Goal: Transaction & Acquisition: Purchase product/service

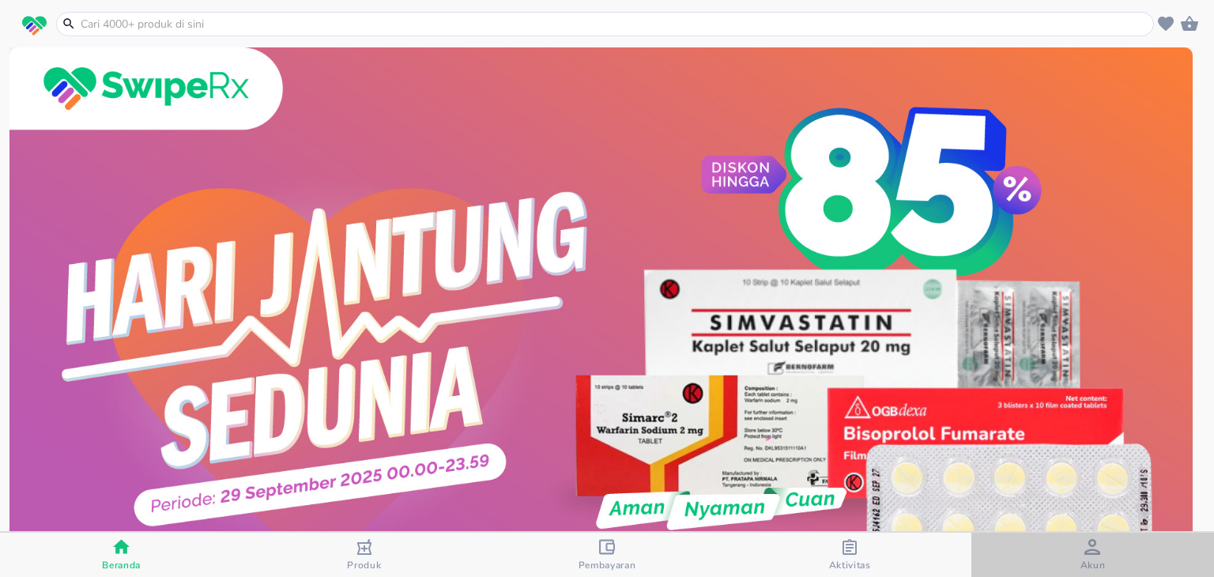
click at [1090, 565] on span "Akun" at bounding box center [1092, 565] width 25 height 13
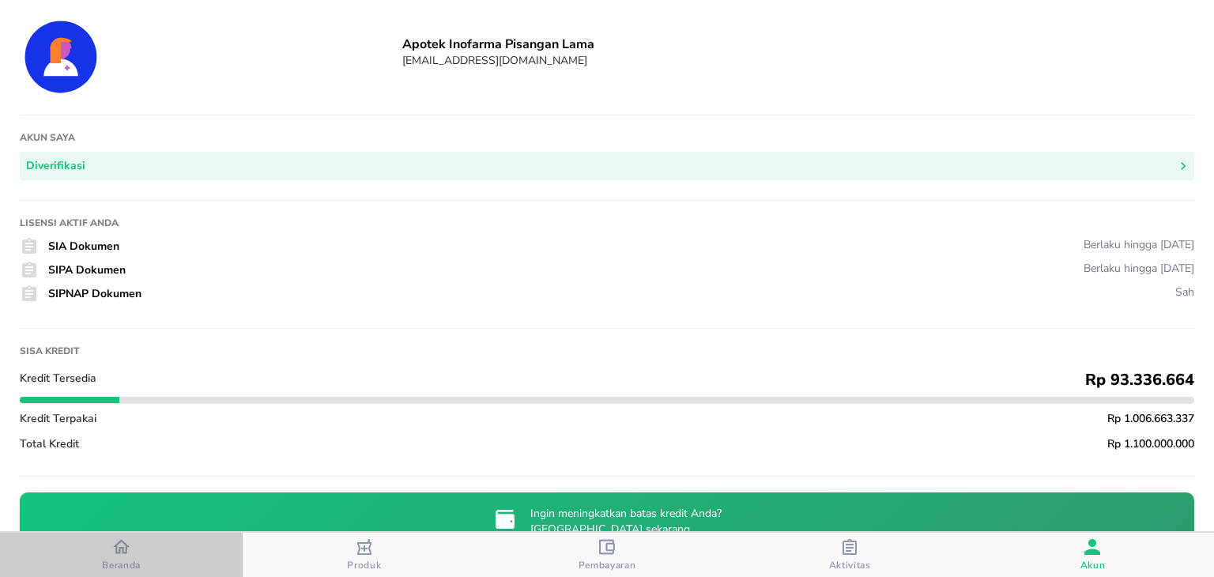
click at [130, 544] on icon "button" at bounding box center [121, 546] width 17 height 17
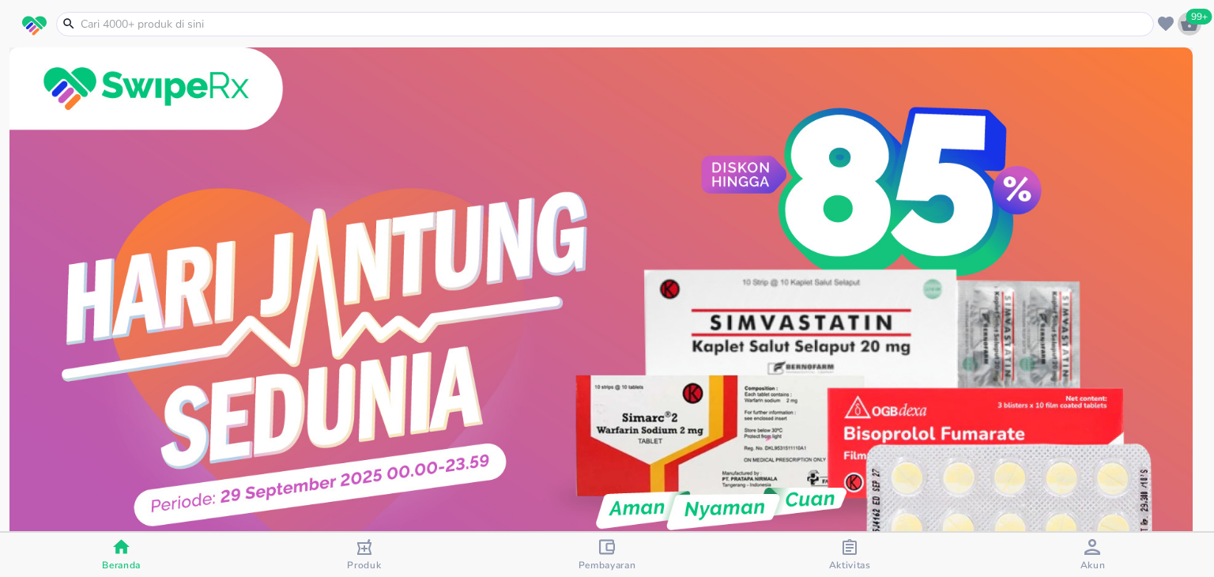
click at [1193, 17] on span "99+" at bounding box center [1199, 17] width 26 height 16
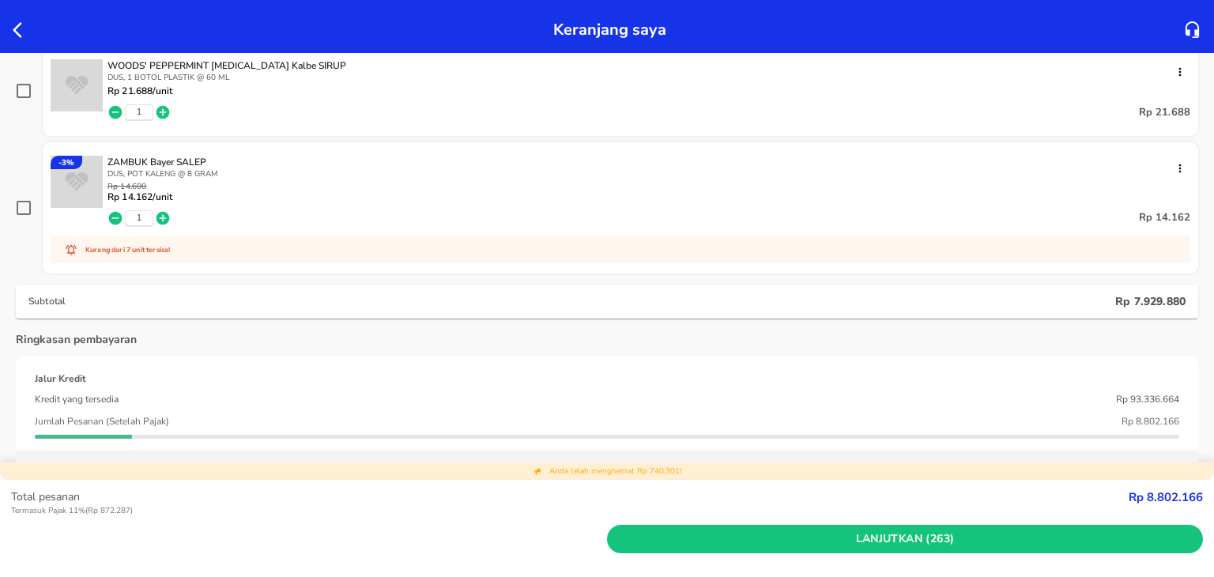
scroll to position [17193, 0]
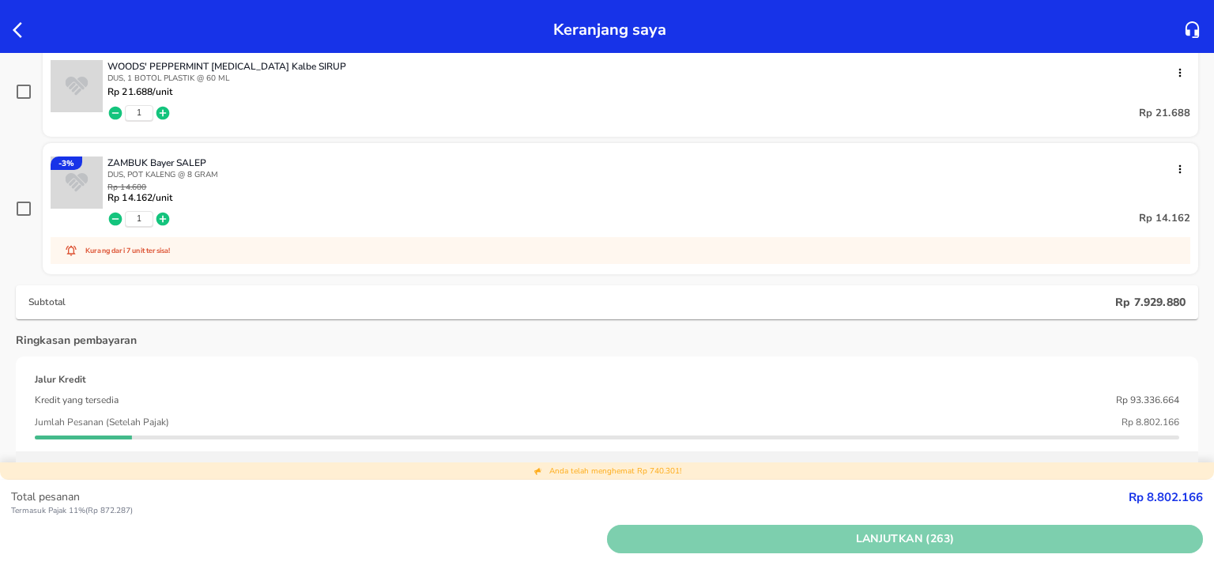
click at [650, 532] on span "Lanjutkan (263)" at bounding box center [904, 539] width 583 height 20
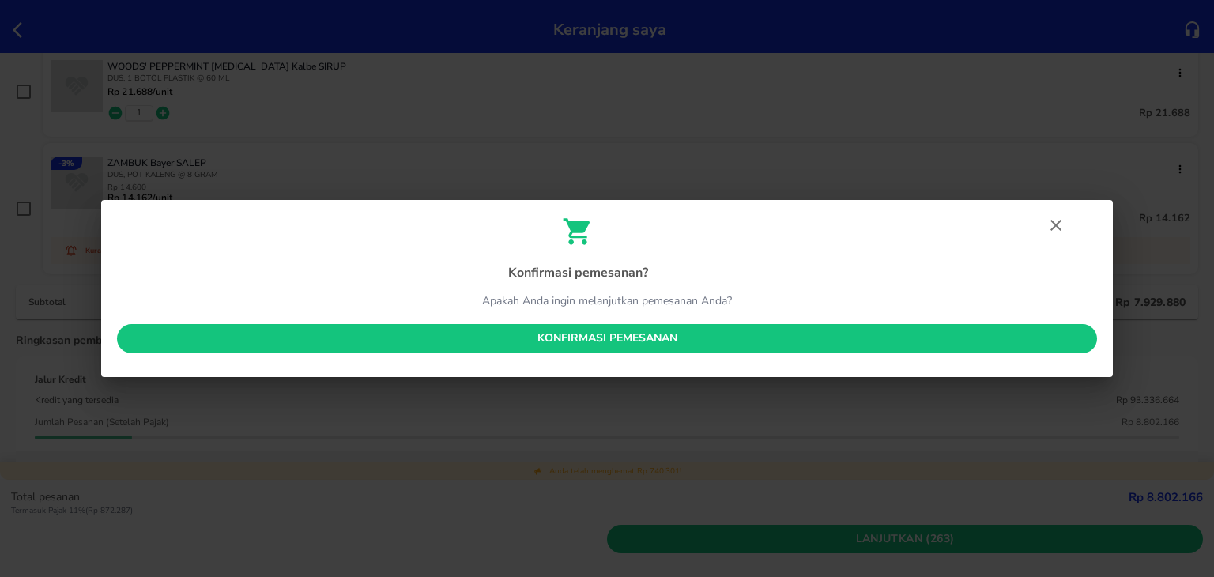
click at [634, 340] on span "Konfirmasi pemesanan" at bounding box center [607, 339] width 955 height 20
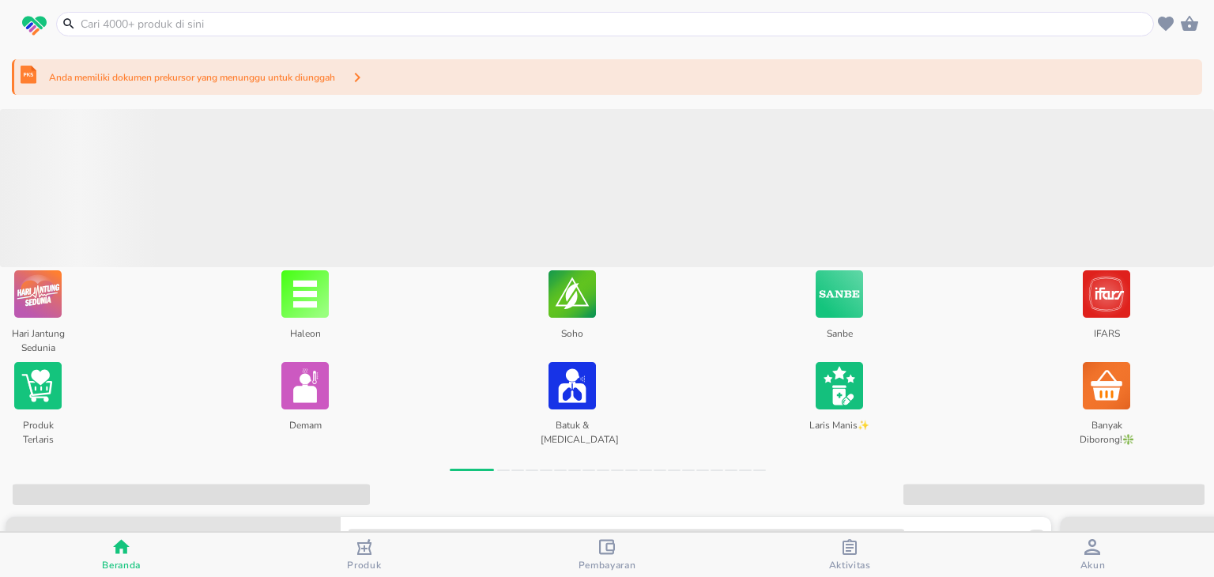
click at [776, 84] on div "Anda memiliki dokumen prekursor yang menunggu untuk diunggah" at bounding box center [607, 77] width 1190 height 36
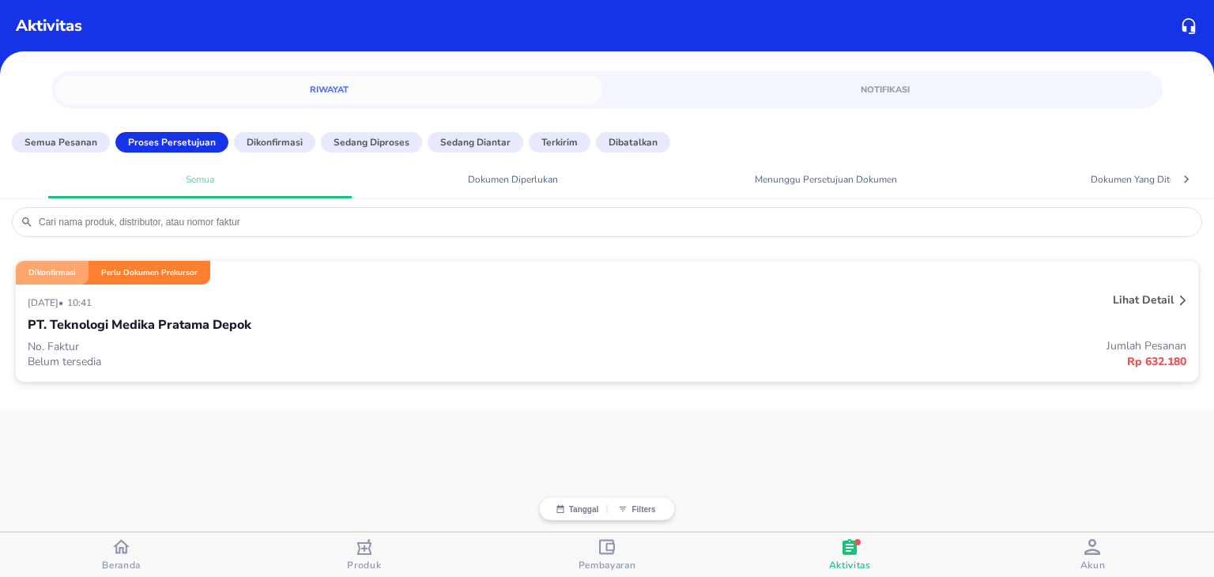
click at [731, 306] on div "Lihat detail" at bounding box center [947, 301] width 483 height 25
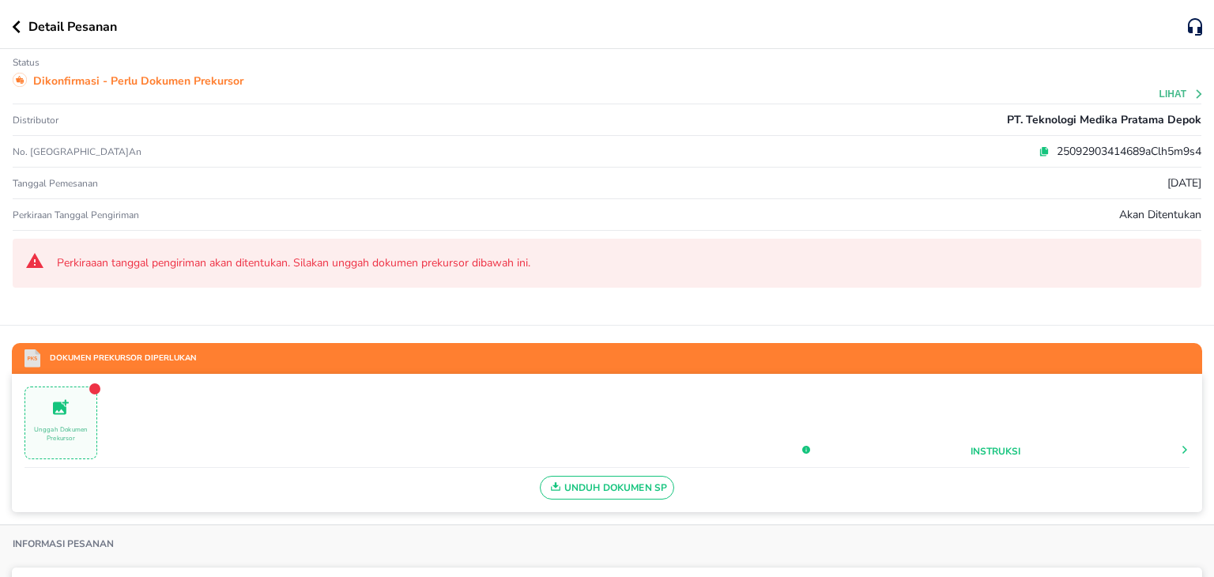
click at [1038, 149] on icon at bounding box center [1043, 151] width 11 height 11
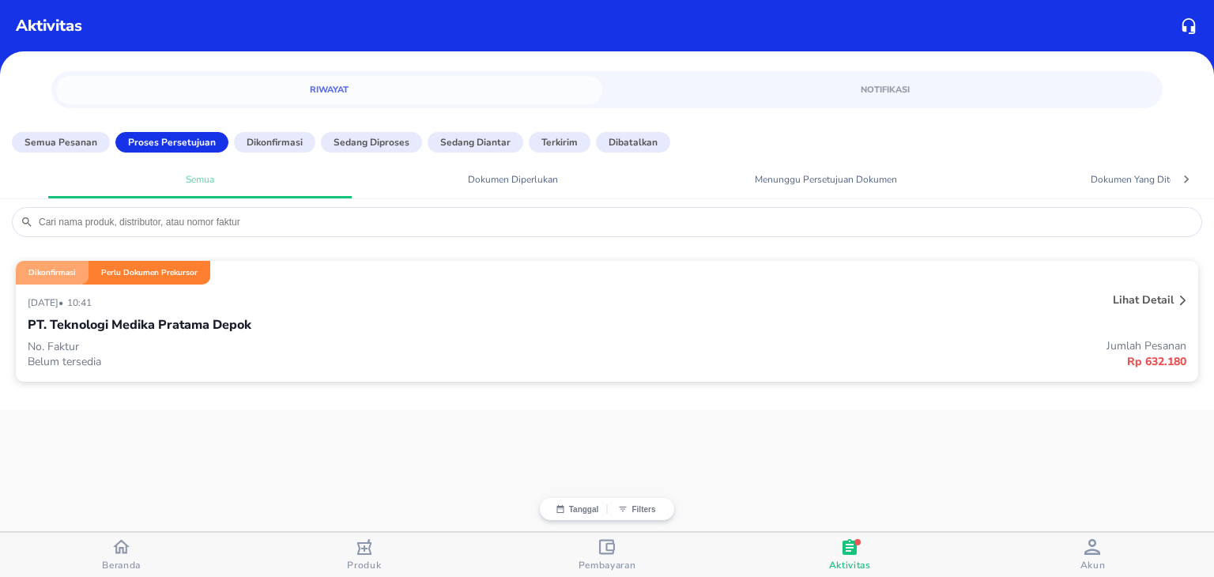
click at [397, 291] on div "[DATE] • 10:41 Lihat detail PT. Teknologi Medika Pratama Depok No. Faktur Belum…" at bounding box center [607, 332] width 1182 height 97
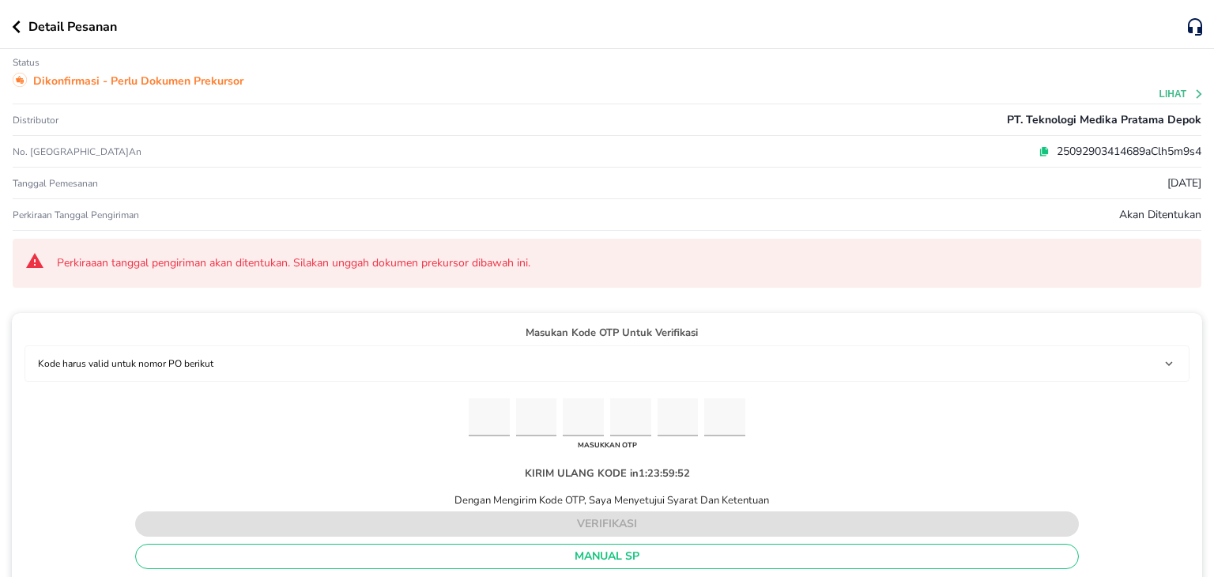
click at [484, 403] on input "Please enter OTP character 1" at bounding box center [489, 417] width 41 height 39
paste input "4"
type input "2"
type input "7"
type input "2"
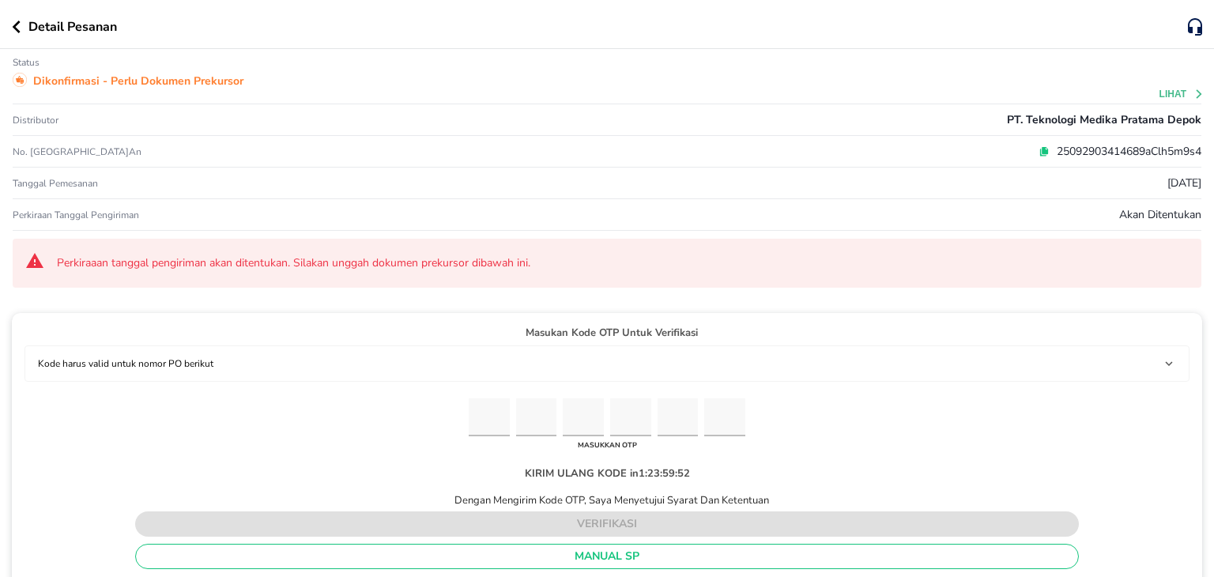
type input "1"
type input "7"
type input "4"
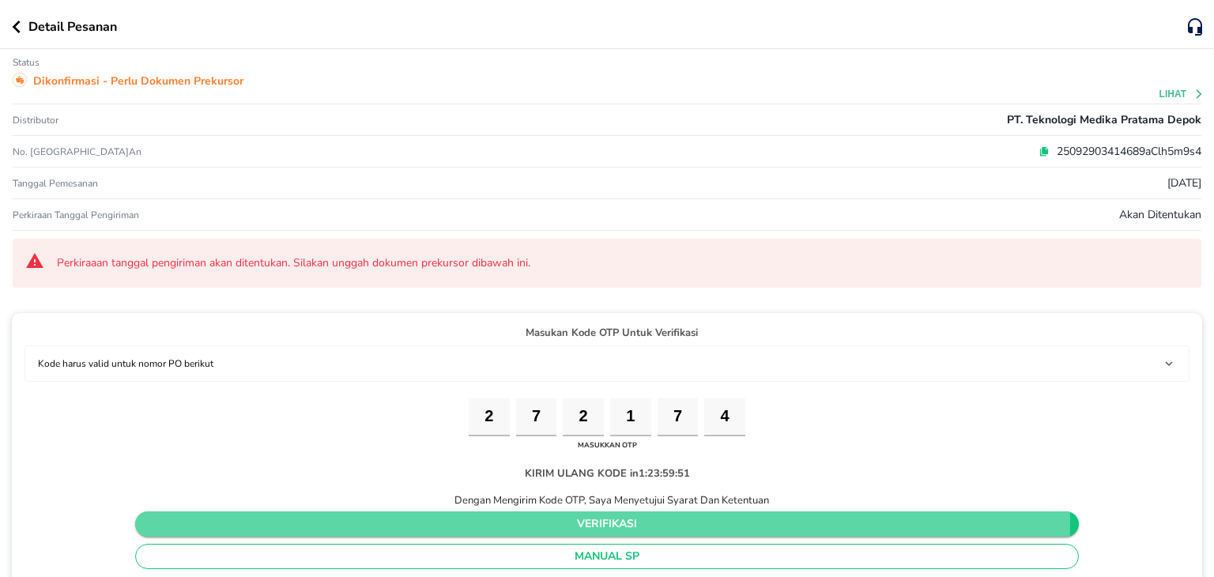
click at [517, 519] on span "verifikasi" at bounding box center [607, 524] width 918 height 20
